Goal: Transaction & Acquisition: Purchase product/service

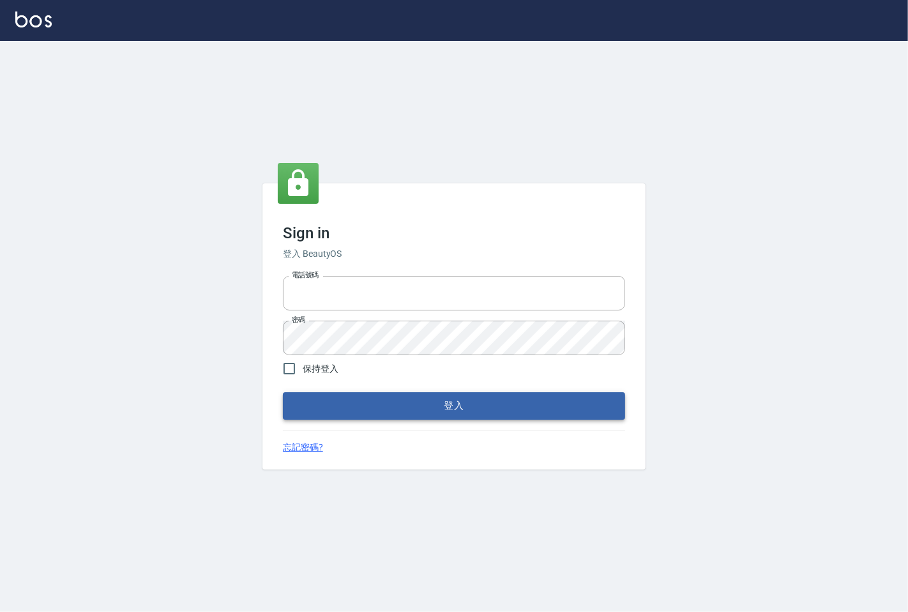
type input "25331148"
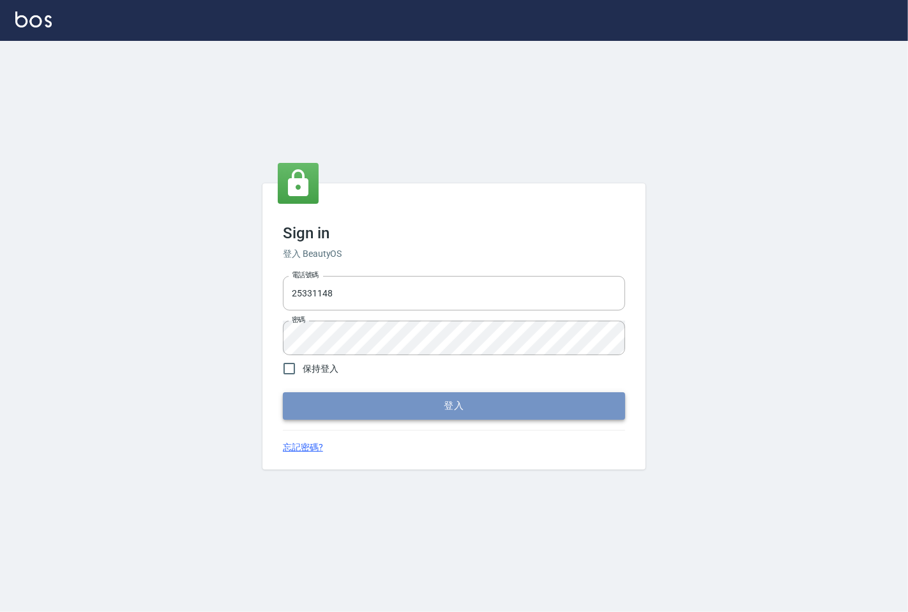
click at [307, 396] on button "登入" at bounding box center [454, 405] width 342 height 27
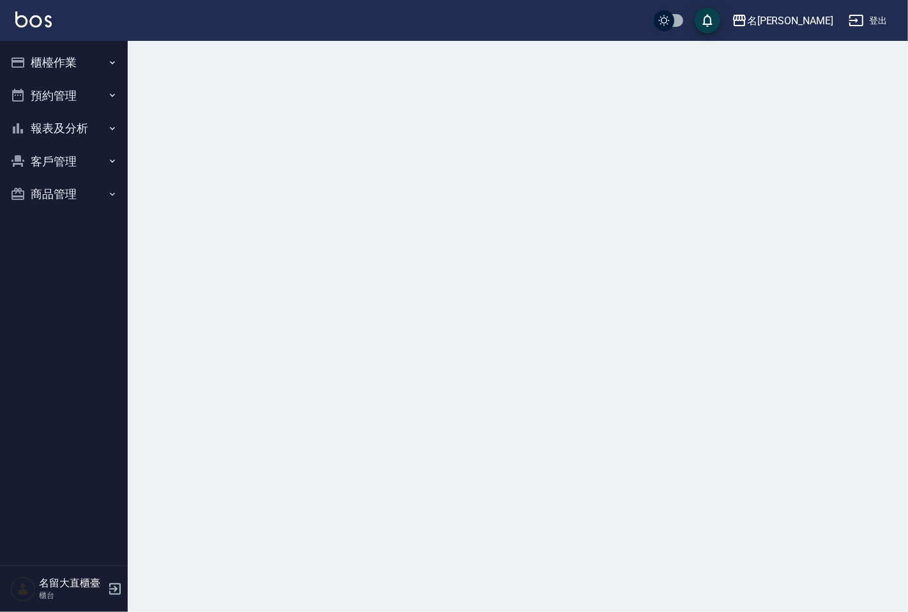
click at [68, 52] on button "櫃檯作業" at bounding box center [63, 62] width 117 height 33
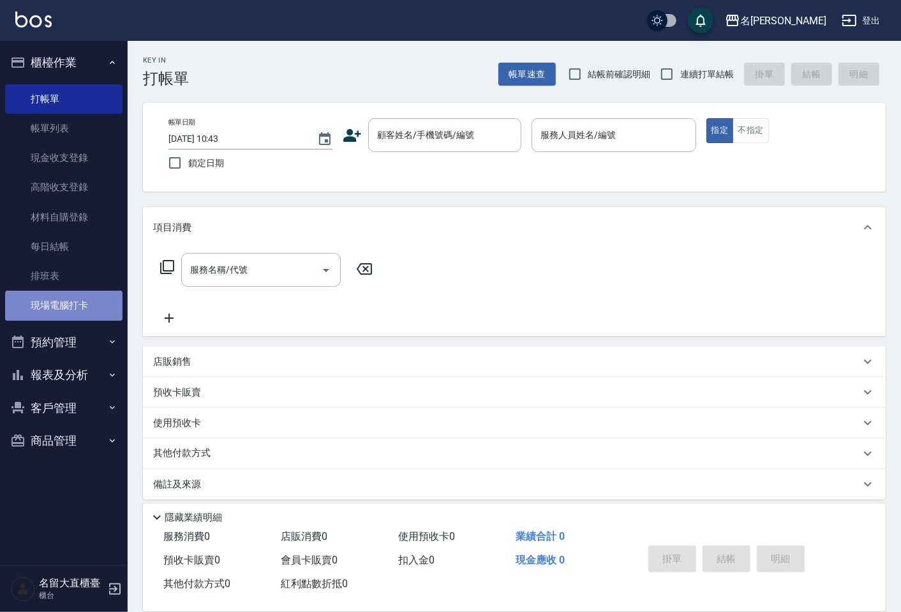
click at [57, 306] on link "現場電腦打卡" at bounding box center [63, 304] width 117 height 29
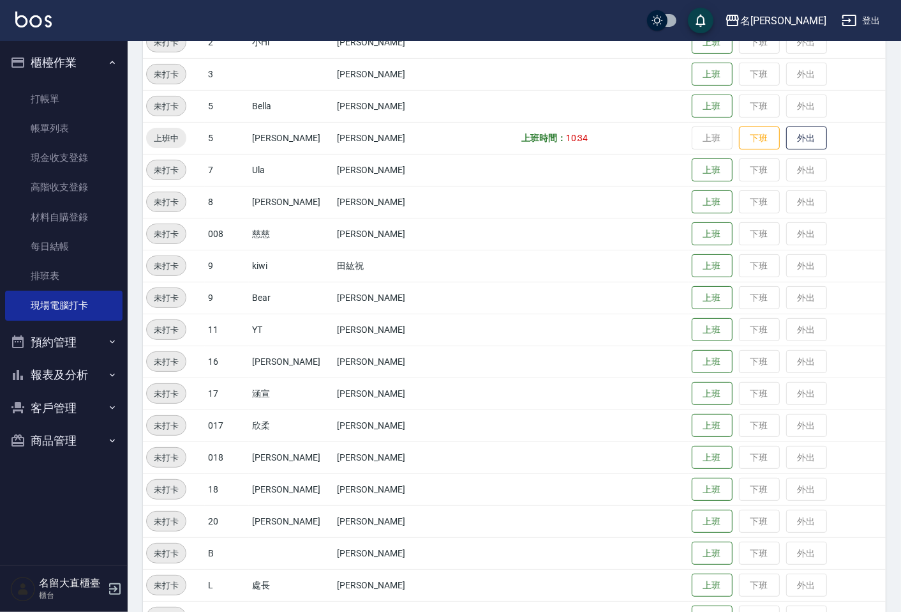
scroll to position [213, 0]
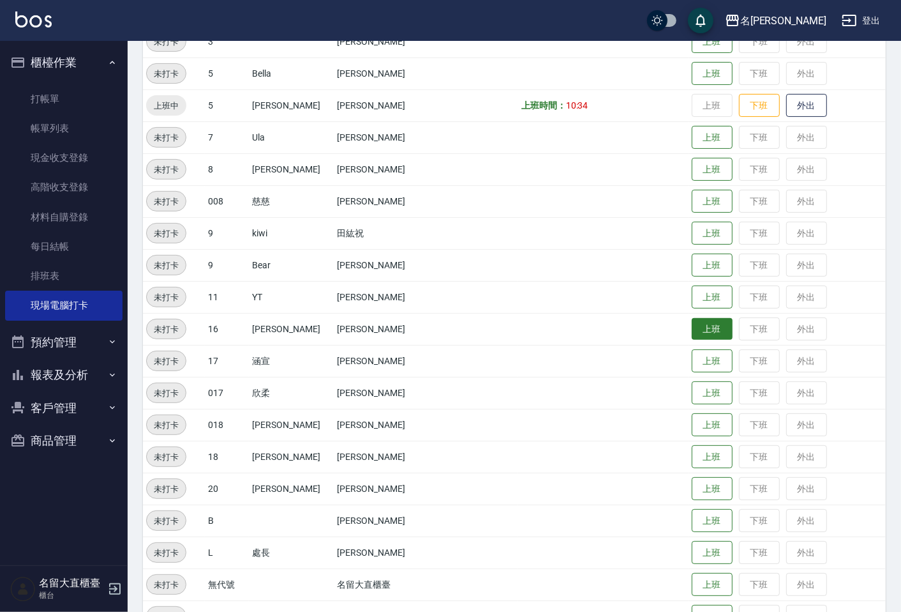
click at [692, 324] on button "上班" at bounding box center [712, 329] width 41 height 22
click at [692, 399] on button "上班" at bounding box center [712, 393] width 41 height 22
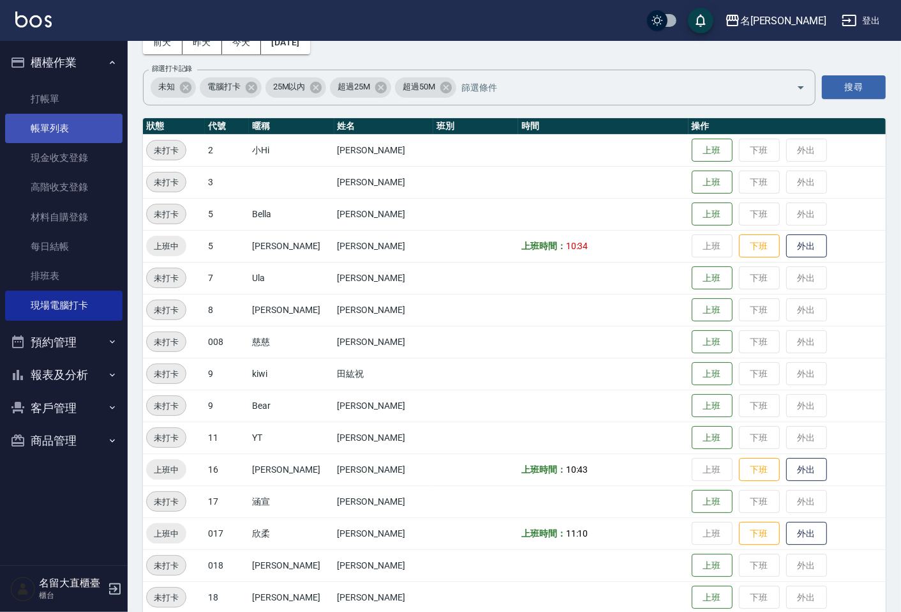
scroll to position [71, 0]
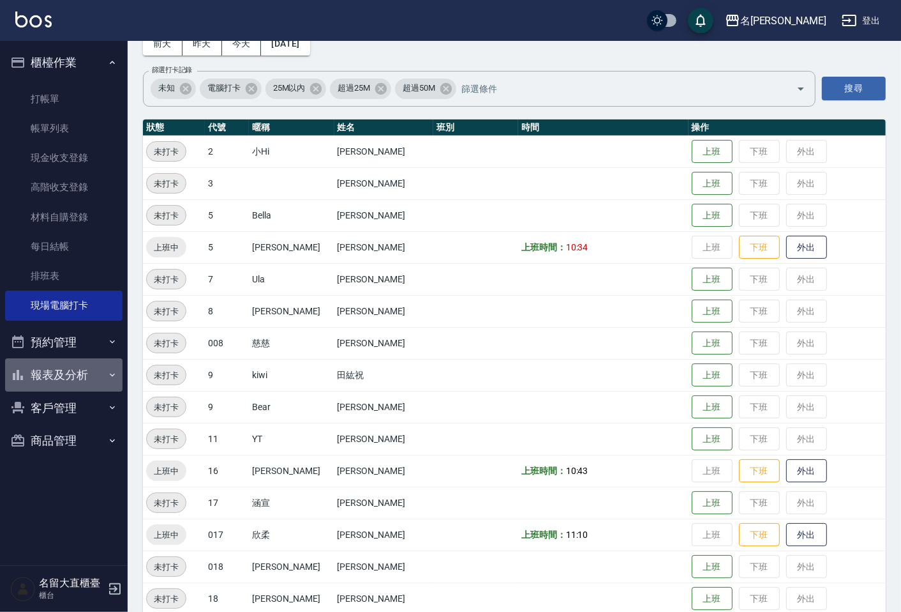
click at [52, 370] on button "報表及分析" at bounding box center [63, 374] width 117 height 33
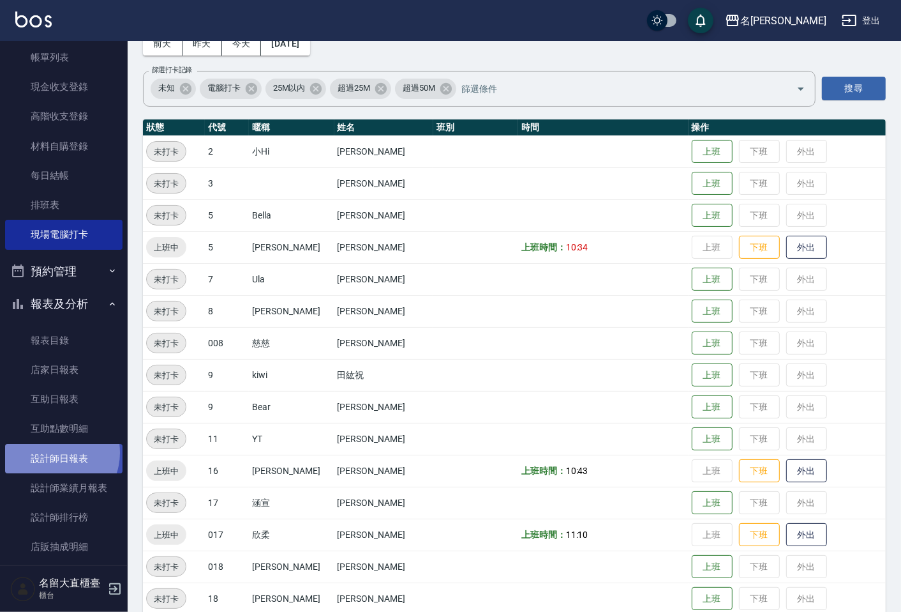
click at [54, 452] on link "設計師日報表" at bounding box center [63, 458] width 117 height 29
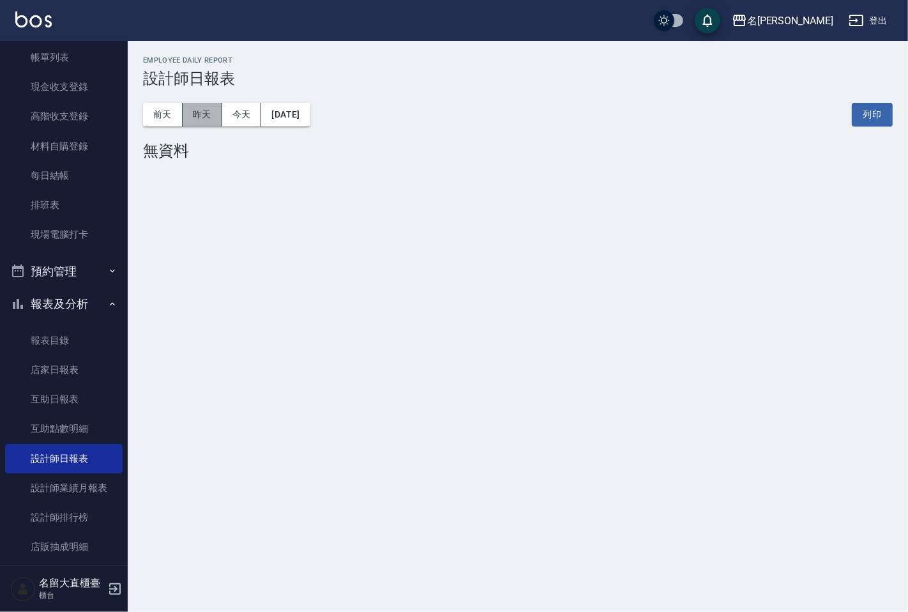
click at [194, 116] on button "昨天" at bounding box center [203, 115] width 40 height 24
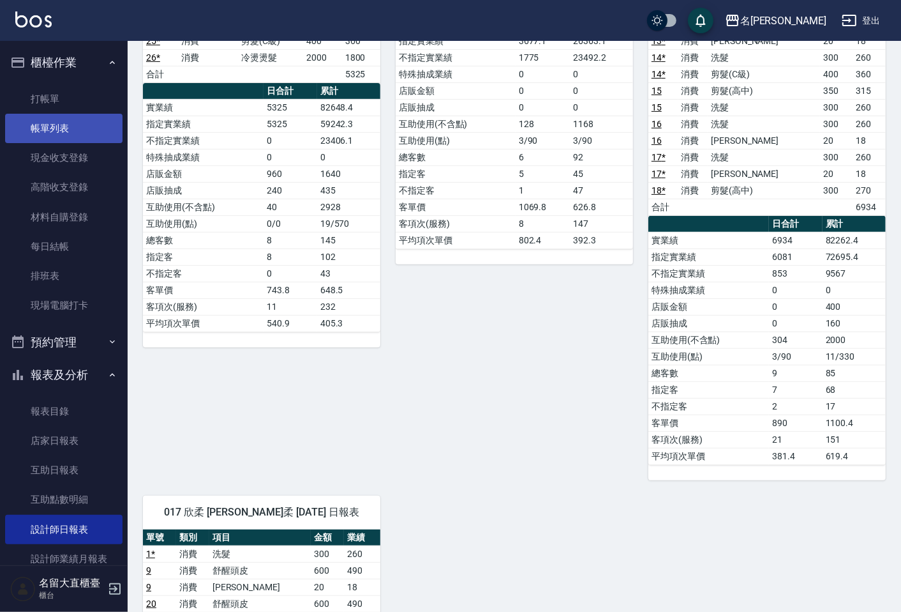
scroll to position [320, 0]
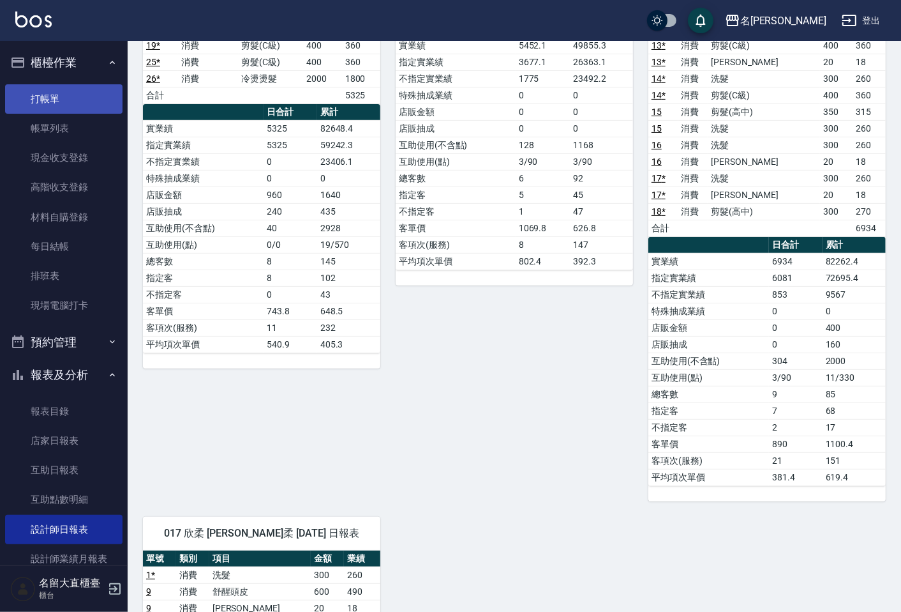
click at [85, 106] on link "打帳單" at bounding box center [63, 98] width 117 height 29
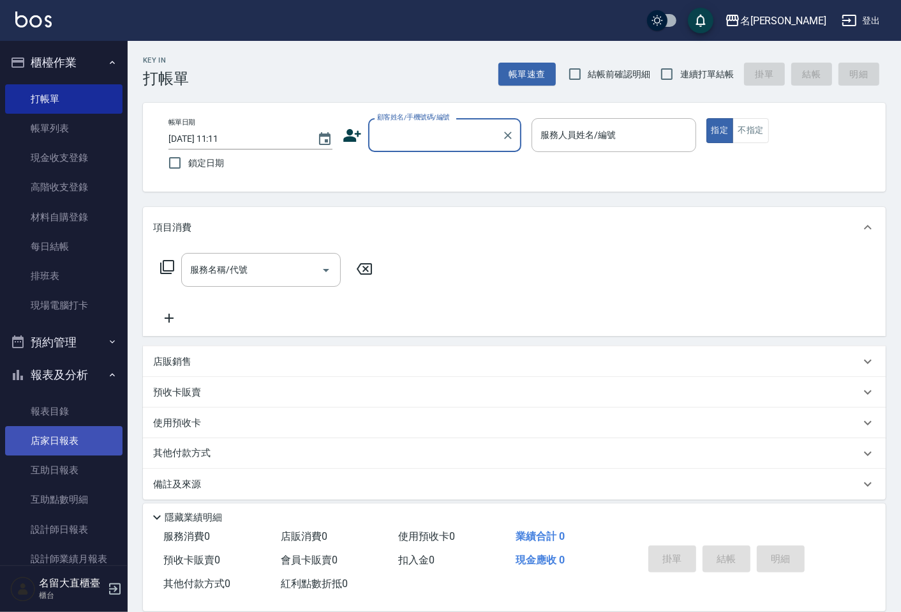
click at [61, 437] on link "店家日報表" at bounding box center [63, 440] width 117 height 29
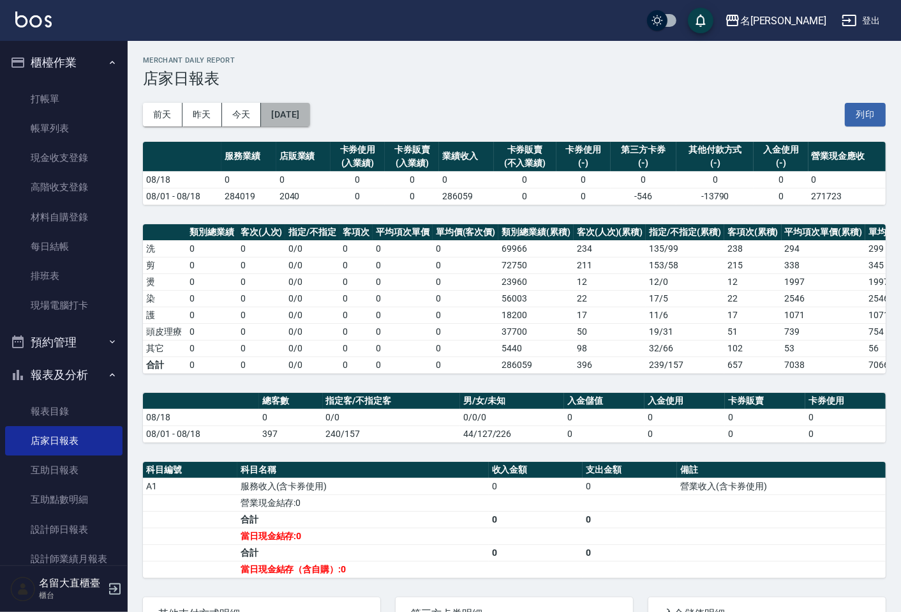
click at [310, 119] on button "[DATE]" at bounding box center [285, 115] width 49 height 24
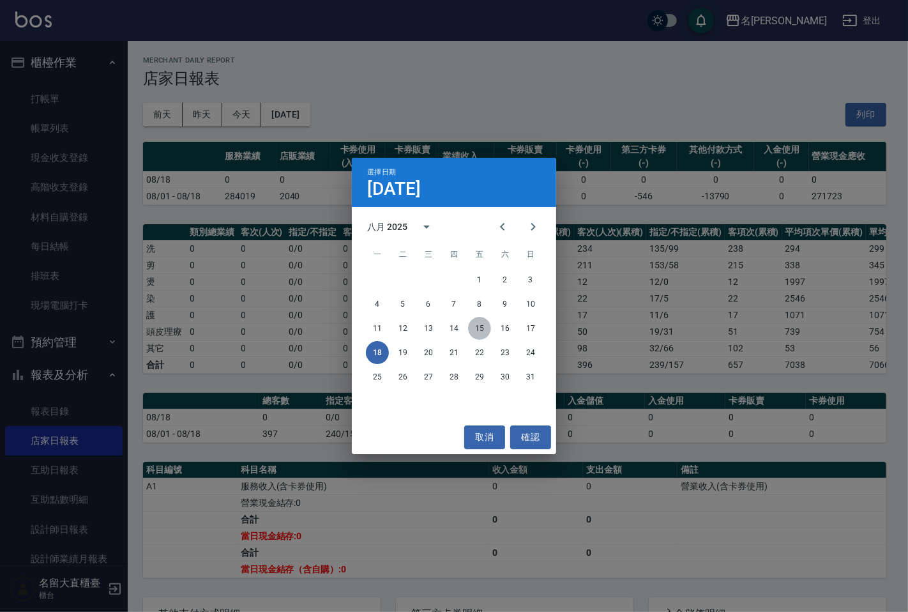
click at [476, 322] on button "15" at bounding box center [479, 328] width 23 height 23
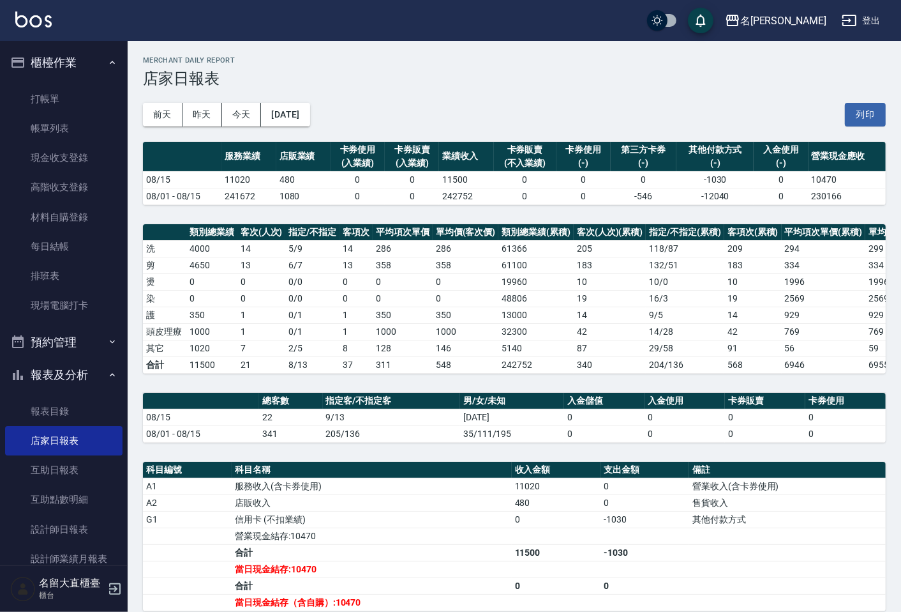
click at [317, 128] on div "[DATE] [DATE] [DATE] [DATE] 列印" at bounding box center [514, 114] width 743 height 54
click at [310, 123] on button "[DATE]" at bounding box center [285, 115] width 49 height 24
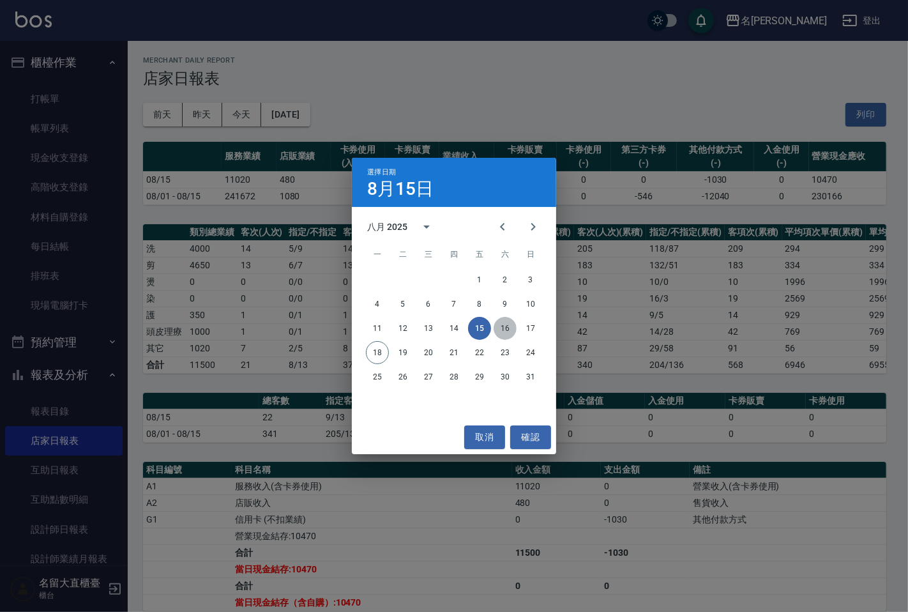
click at [500, 323] on button "16" at bounding box center [504, 328] width 23 height 23
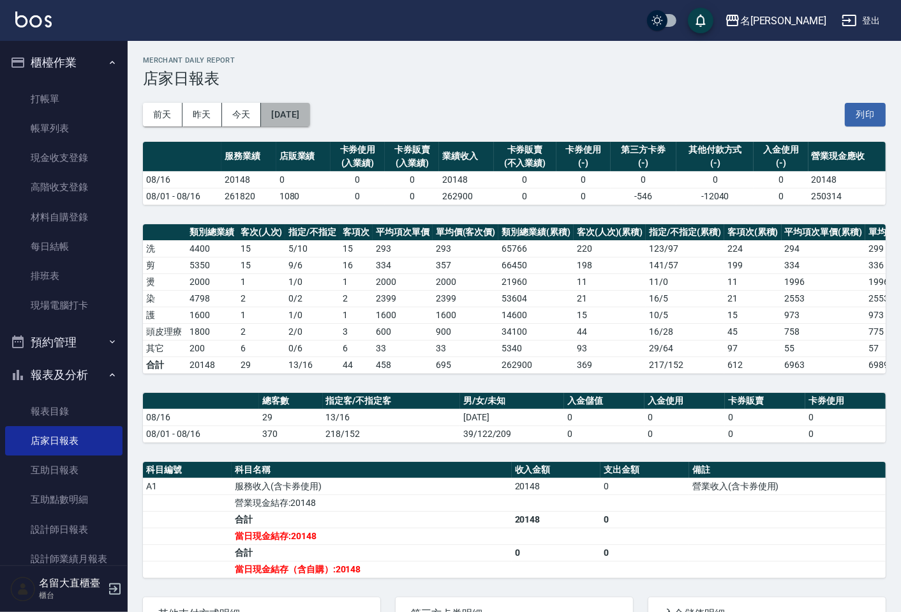
click at [307, 123] on button "[DATE]" at bounding box center [285, 115] width 49 height 24
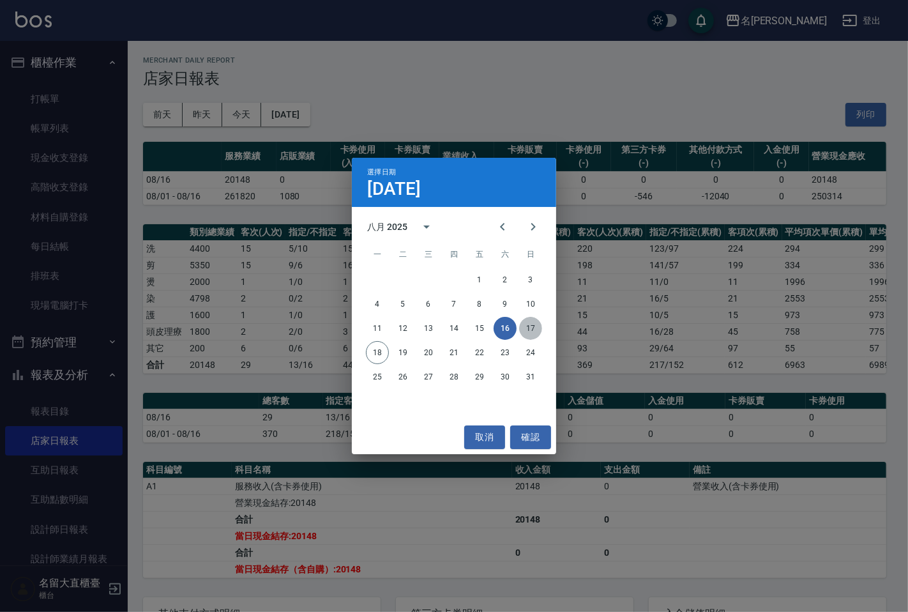
click at [525, 328] on button "17" at bounding box center [530, 328] width 23 height 23
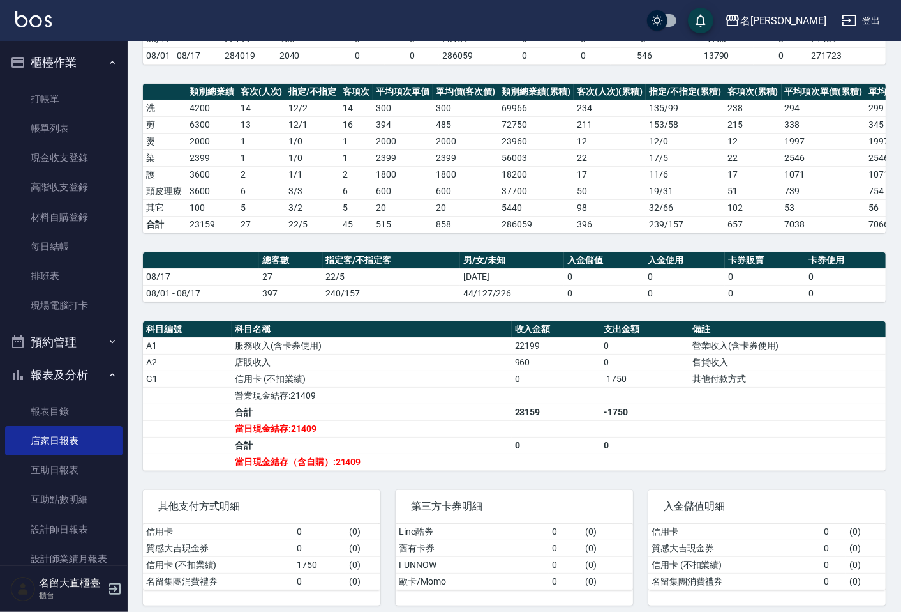
scroll to position [142, 0]
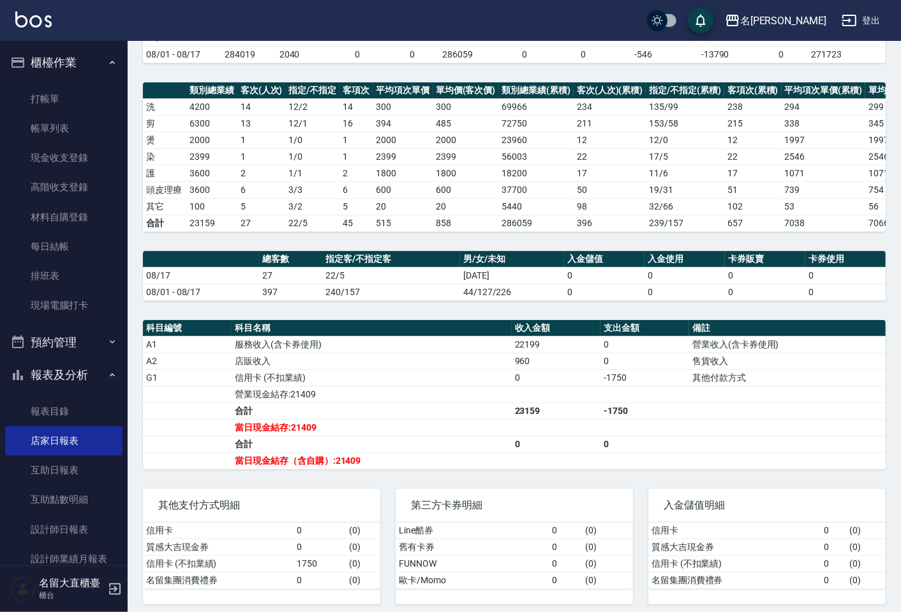
click at [456, 352] on td "服務收入(含卡券使用)" at bounding box center [372, 344] width 280 height 17
click at [57, 92] on link "打帳單" at bounding box center [63, 98] width 117 height 29
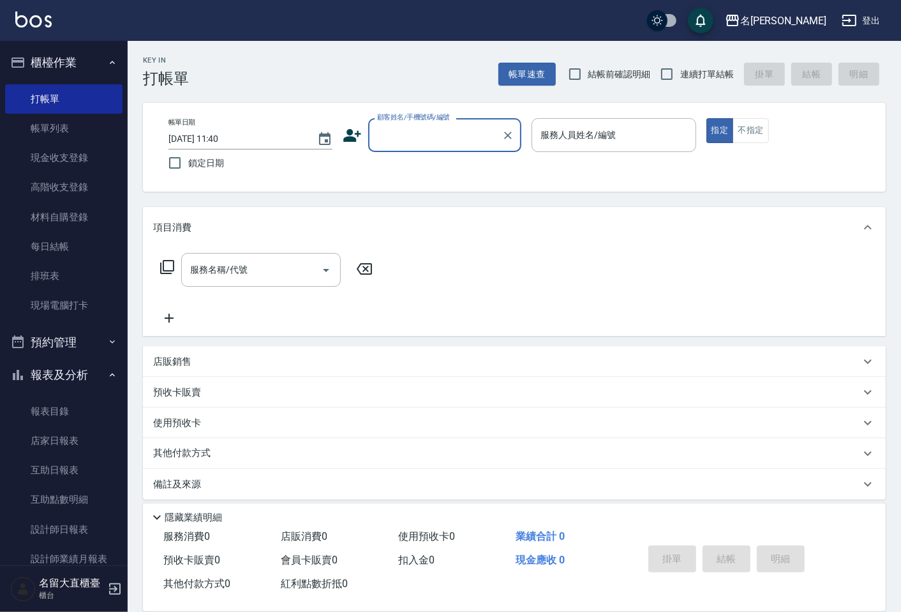
click at [378, 121] on label "顧客姓名/手機號碼/編號" at bounding box center [413, 117] width 73 height 10
click at [378, 124] on input "顧客姓名/手機號碼/編號" at bounding box center [435, 135] width 123 height 22
click at [403, 135] on input "顧客姓名/手機號碼/編號" at bounding box center [435, 135] width 123 height 22
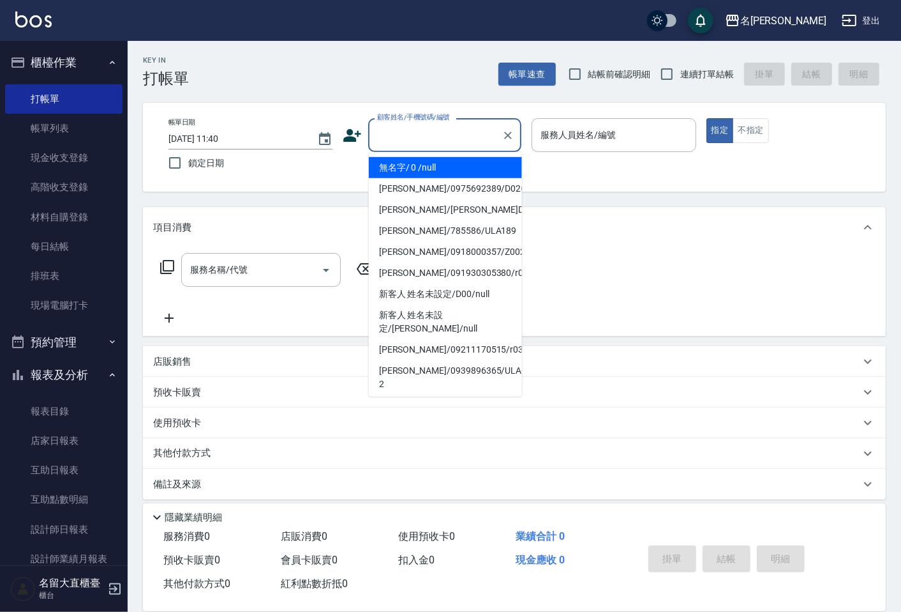
click at [416, 170] on li "無名字/ 0 /null" at bounding box center [445, 167] width 153 height 21
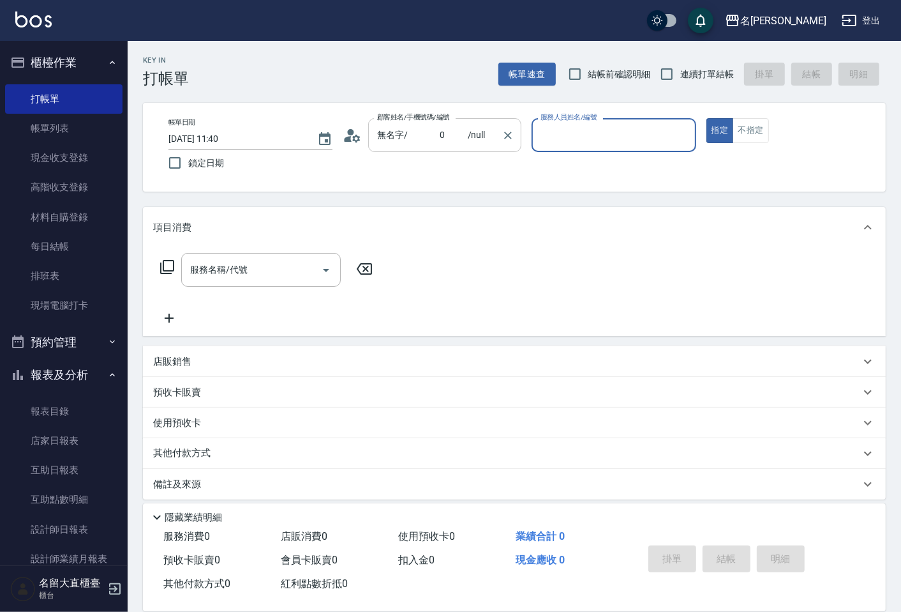
type input "無名字/ 0 /null"
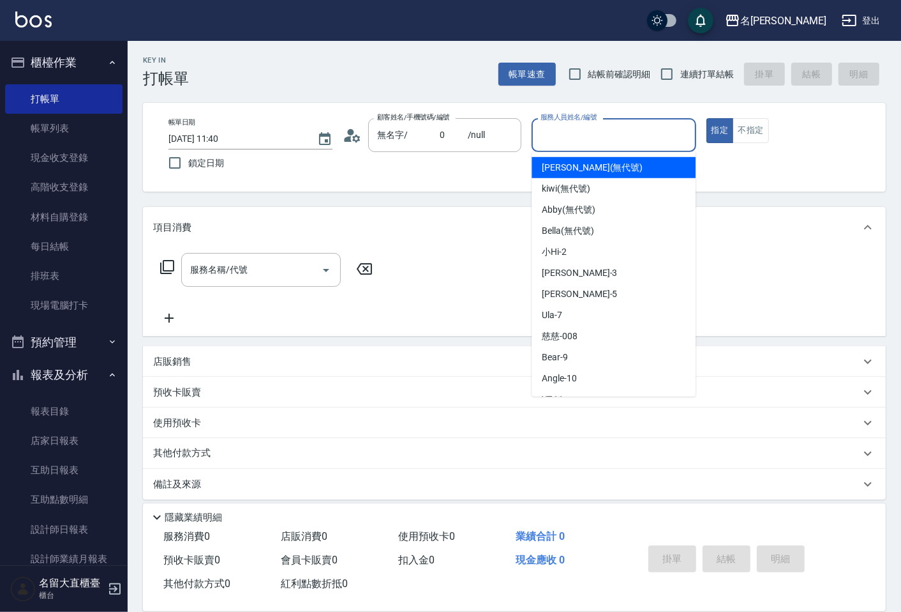
drag, startPoint x: 553, startPoint y: 135, endPoint x: 543, endPoint y: 208, distance: 74.1
click at [553, 136] on input "服務人員姓名/編號" at bounding box center [613, 135] width 153 height 22
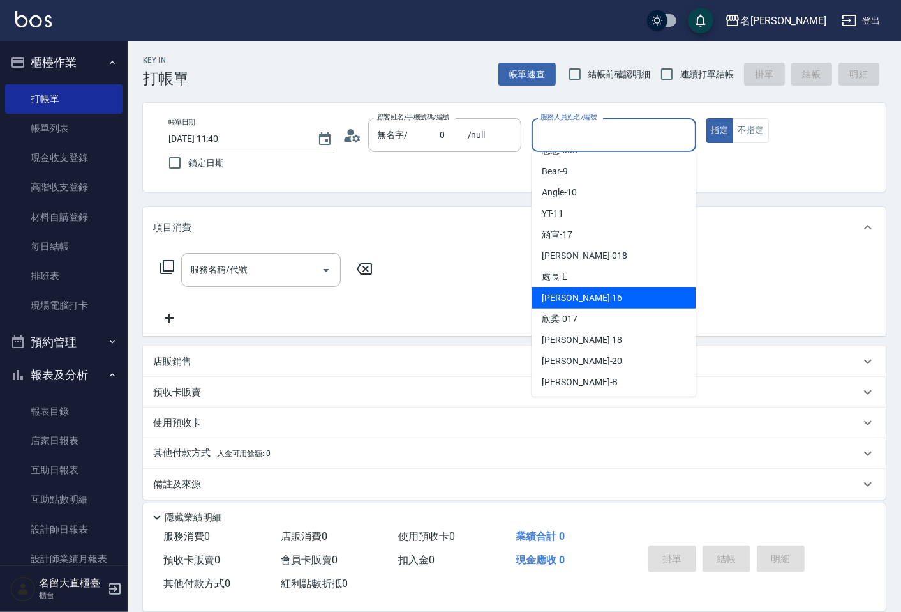
scroll to position [186, 0]
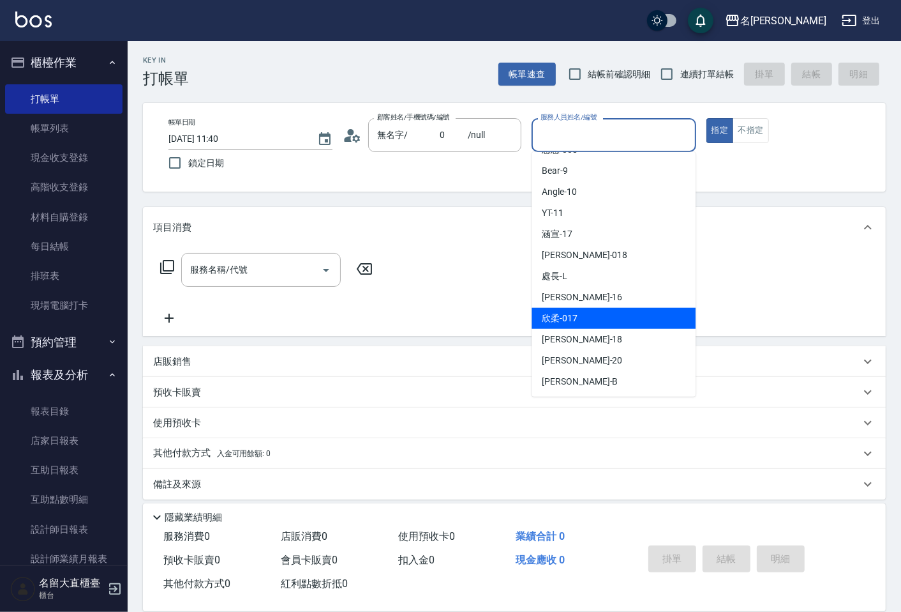
click at [557, 321] on span "欣柔 -017" at bounding box center [560, 317] width 36 height 13
type input "欣柔-017"
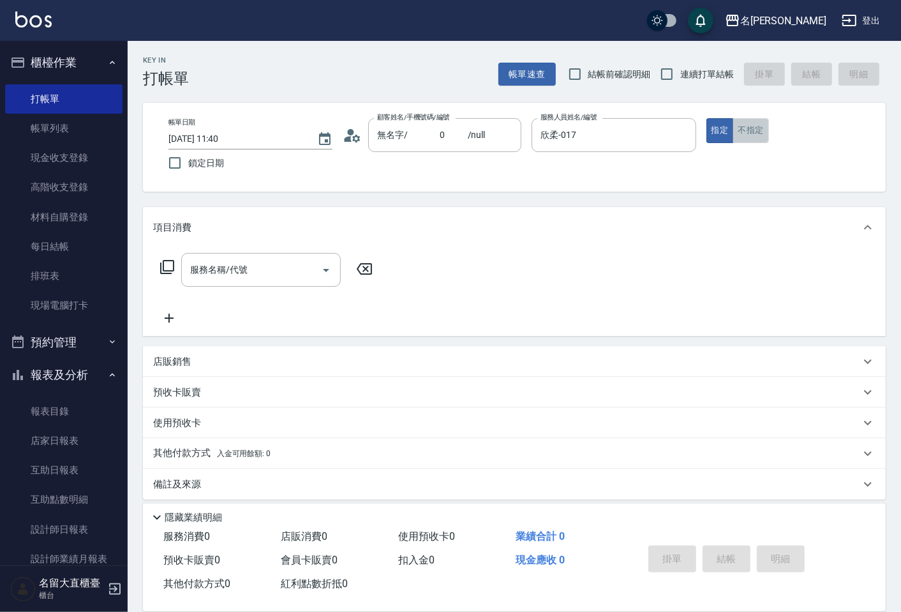
click at [756, 134] on button "不指定" at bounding box center [751, 130] width 36 height 25
click at [264, 290] on div "服務名稱/代號 服務名稱/代號" at bounding box center [266, 289] width 227 height 73
click at [292, 269] on input "服務名稱/代號" at bounding box center [251, 270] width 129 height 22
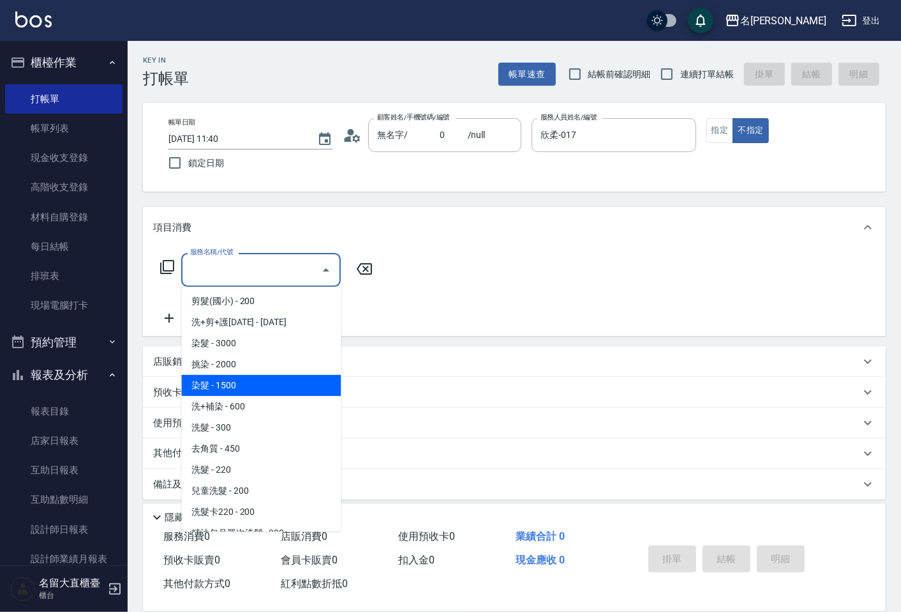
scroll to position [213, 0]
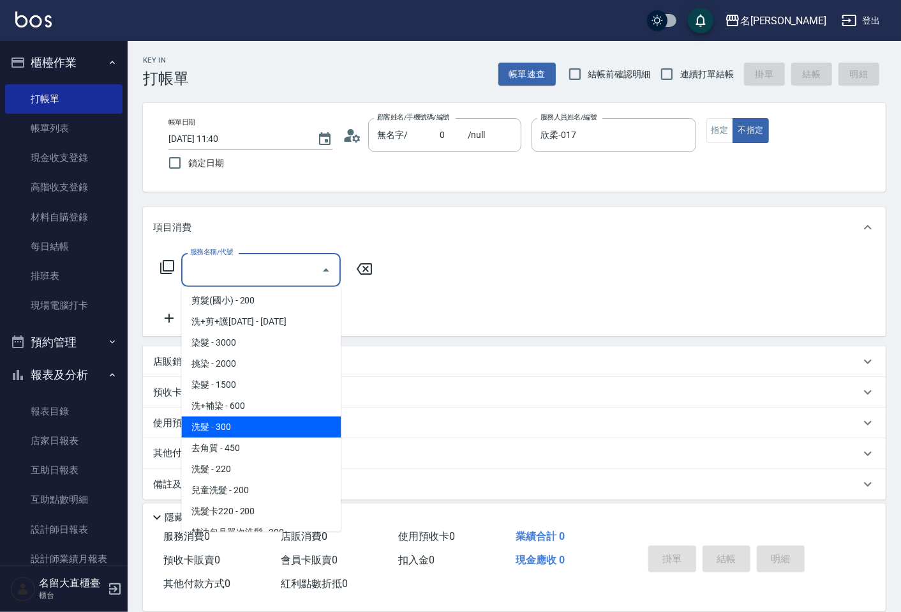
click at [253, 424] on span "洗髮 - 300" at bounding box center [261, 426] width 160 height 21
type input "洗髮(500)"
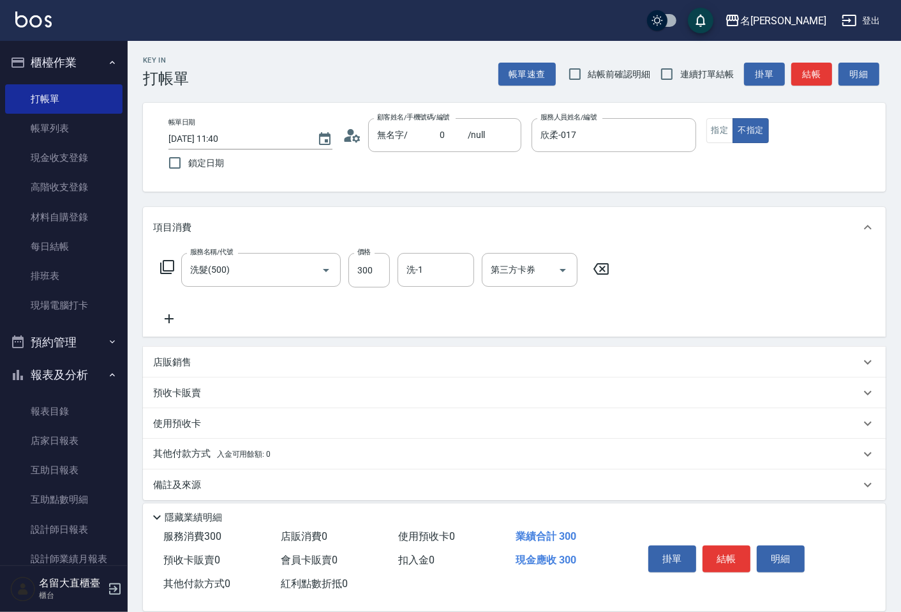
click at [175, 317] on icon at bounding box center [169, 318] width 32 height 15
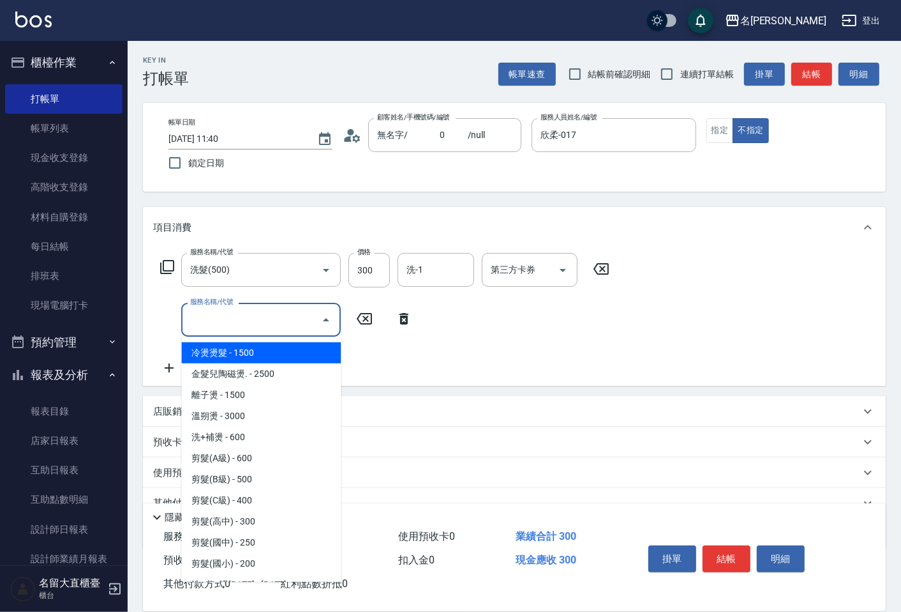
click at [198, 326] on input "服務名稱/代號" at bounding box center [251, 319] width 129 height 22
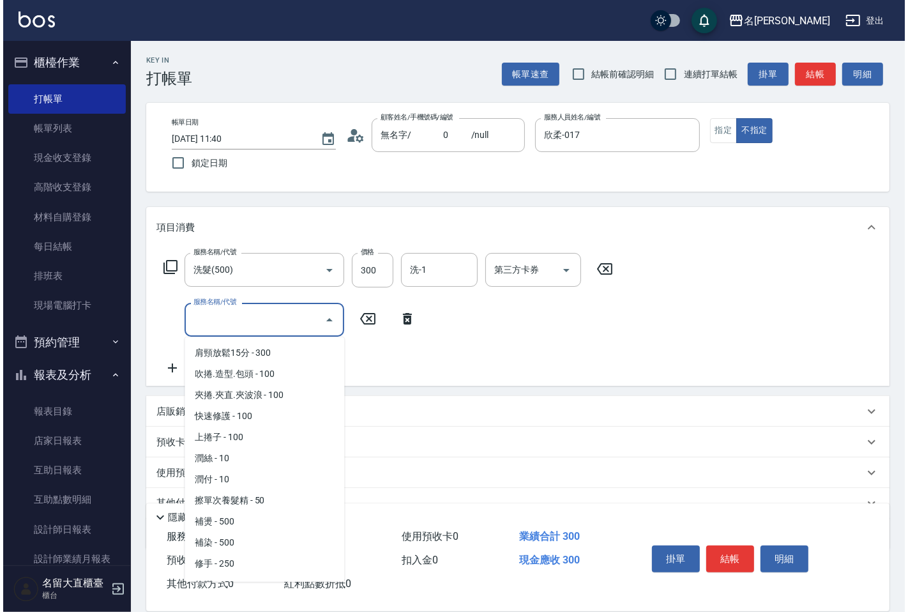
scroll to position [1134, 0]
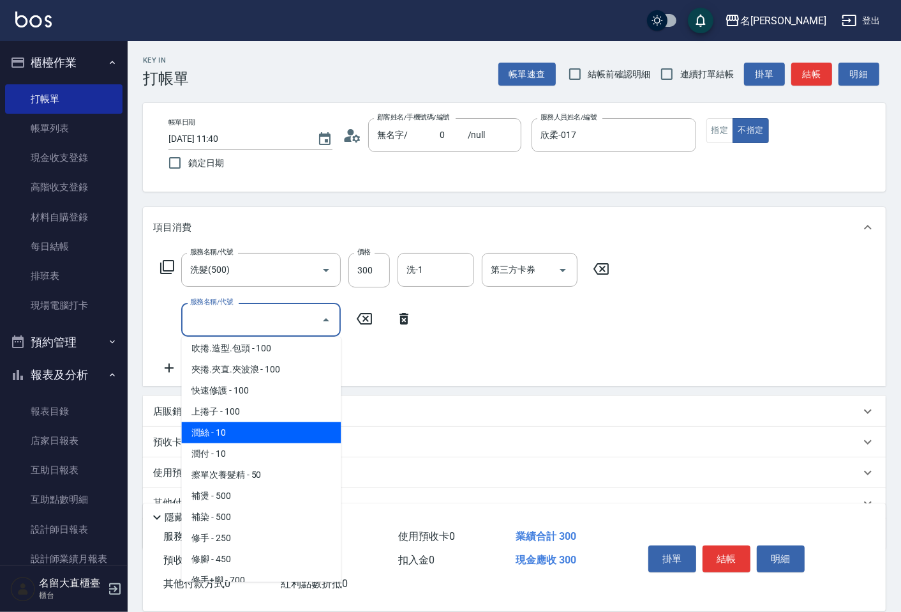
click at [244, 422] on span "潤絲 - 10" at bounding box center [261, 432] width 160 height 21
type input "[PERSON_NAME](802)"
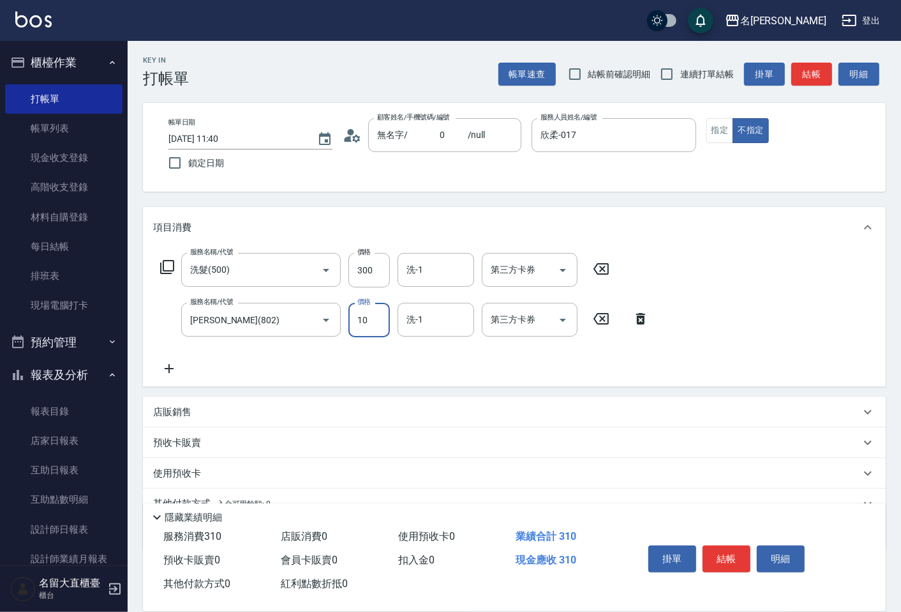
drag, startPoint x: 375, startPoint y: 311, endPoint x: 370, endPoint y: 326, distance: 16.1
click at [375, 311] on input "10" at bounding box center [369, 320] width 41 height 34
type input "20"
click at [716, 552] on button "結帳" at bounding box center [727, 558] width 48 height 27
